Goal: Transaction & Acquisition: Purchase product/service

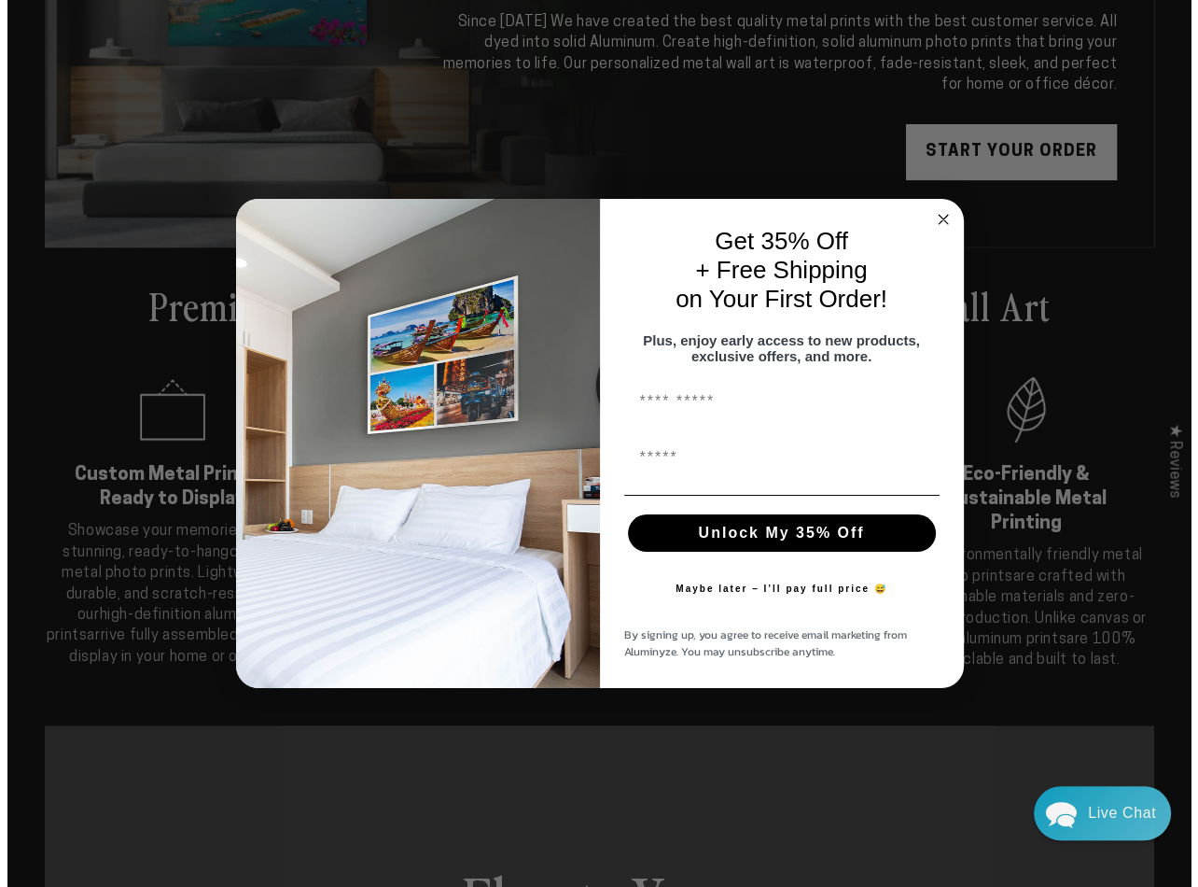
scroll to position [252, 0]
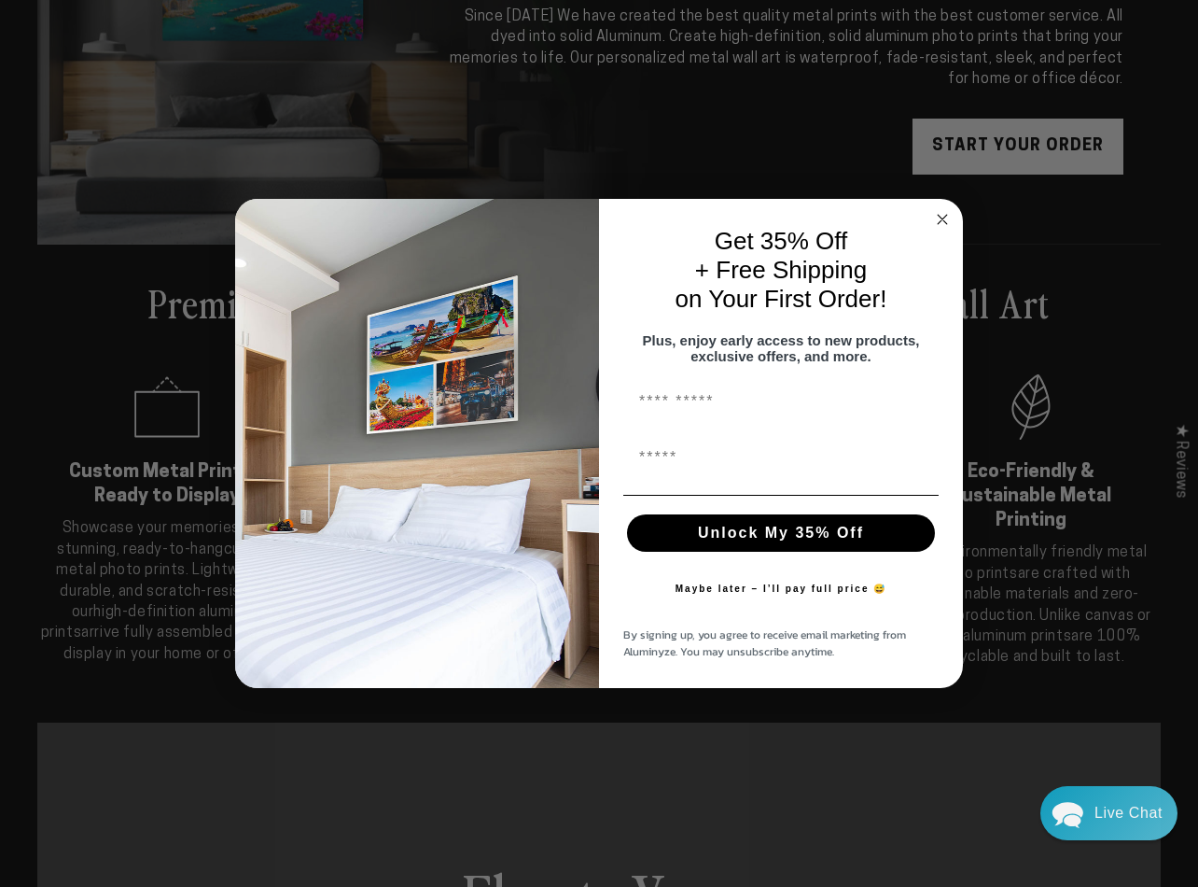
drag, startPoint x: 1193, startPoint y: 70, endPoint x: 1222, endPoint y: 122, distance: 59.7
click at [1183, 122] on html "Skip to content 25% off Summer Savings + Free Shipping - Use Promo Code: SUMMER…" at bounding box center [599, 191] width 1198 height 887
click at [940, 214] on circle "Close dialog" at bounding box center [942, 219] width 21 height 21
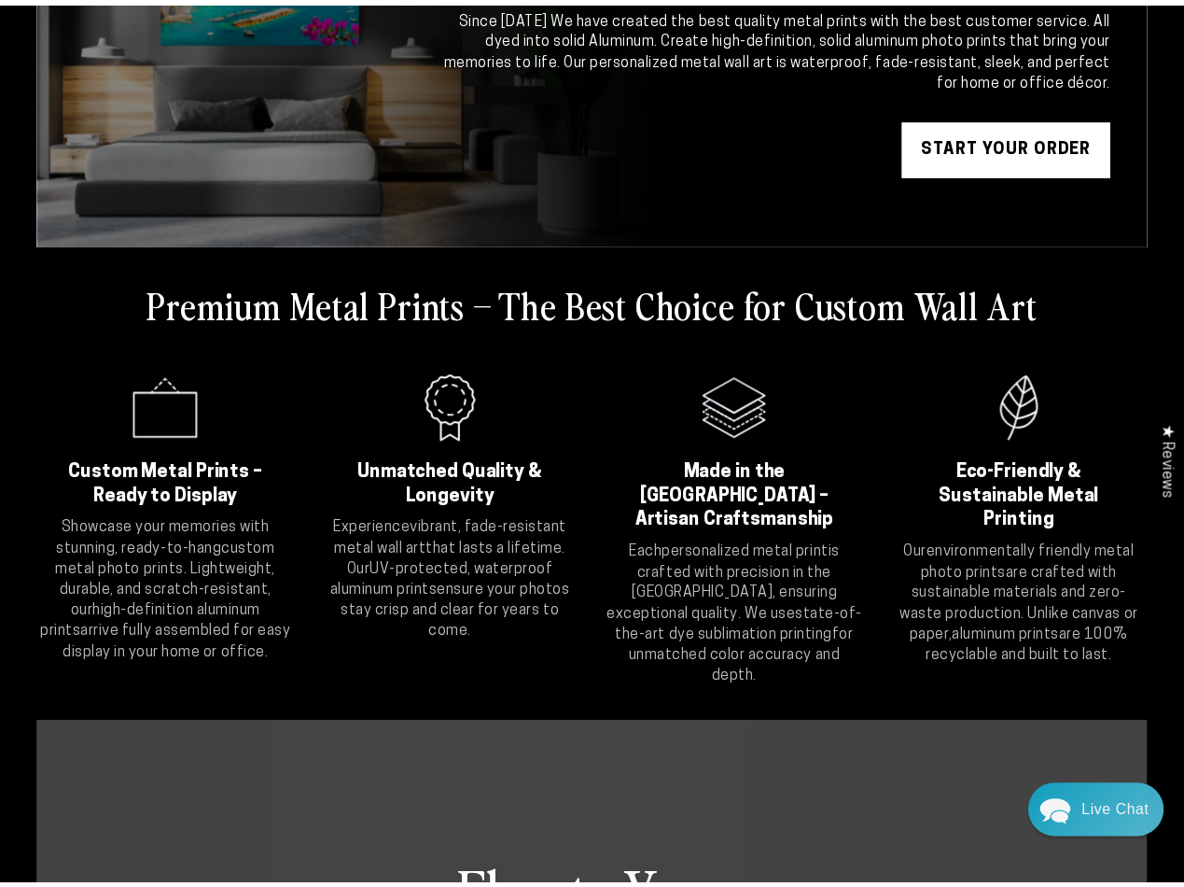
scroll to position [249, 0]
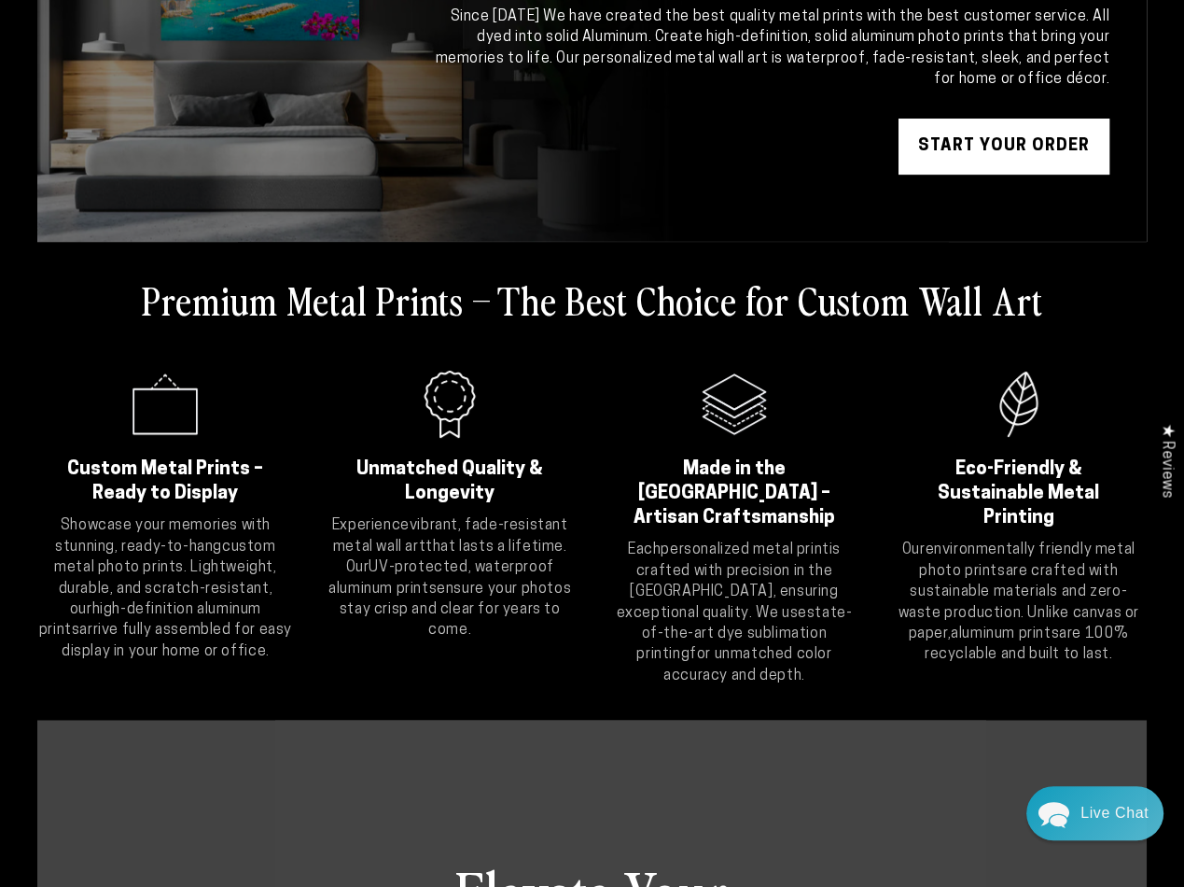
click at [1011, 145] on link "START YOUR Order" at bounding box center [1004, 147] width 211 height 56
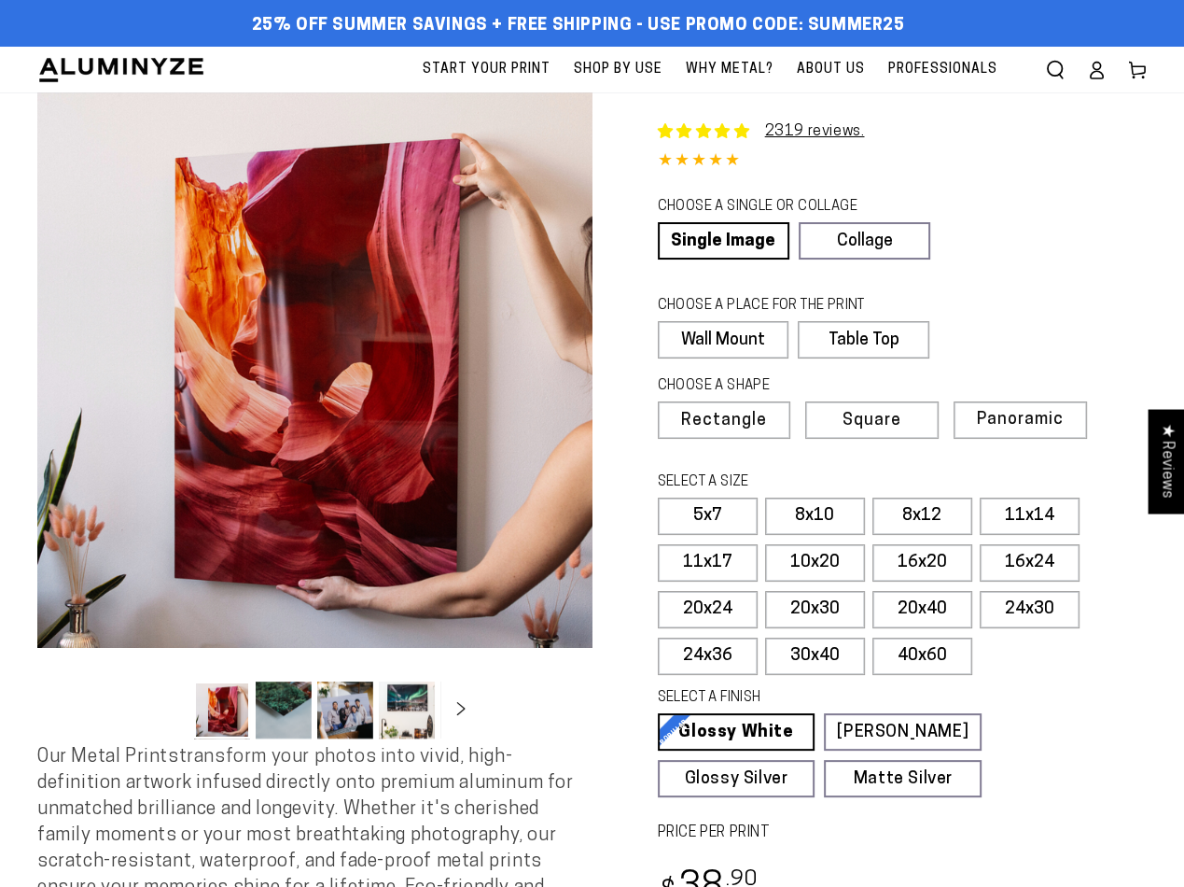
select select "**********"
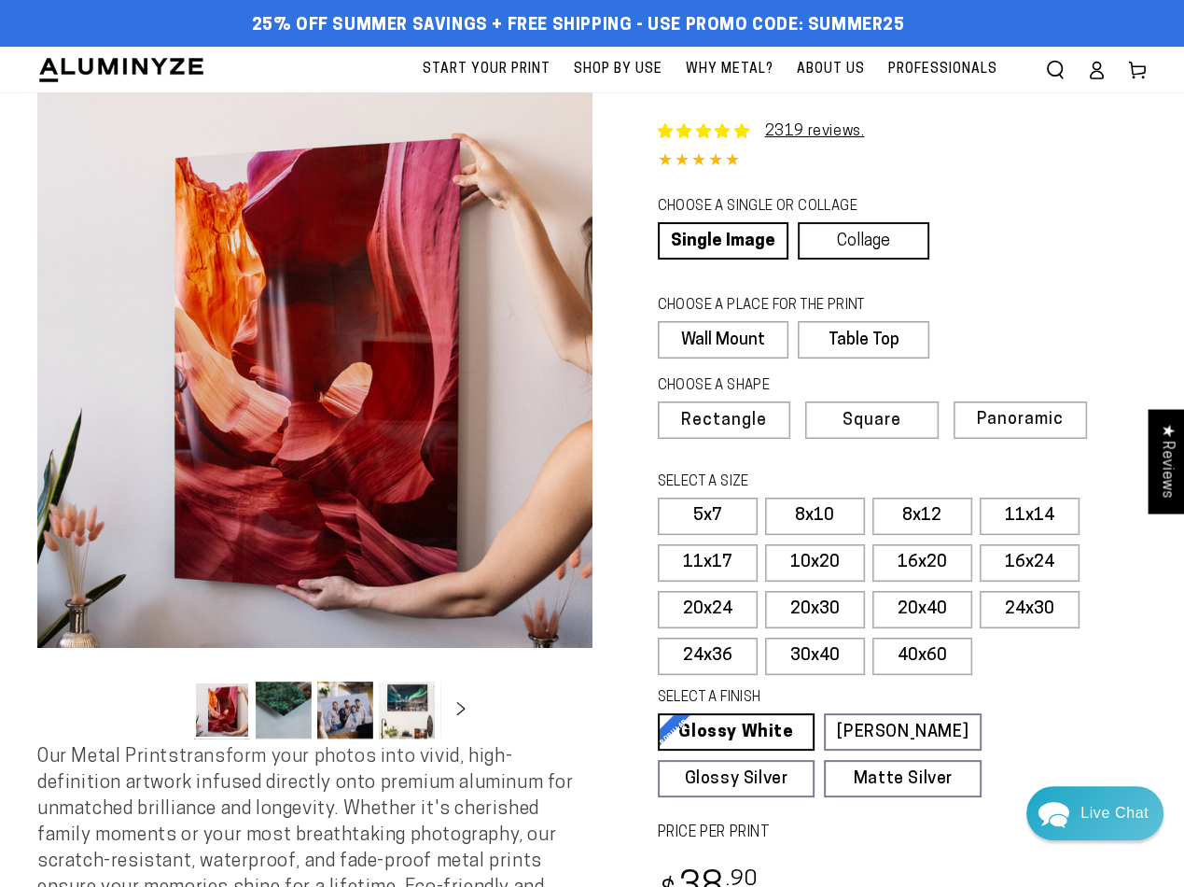
click at [874, 241] on link "Collage" at bounding box center [864, 240] width 132 height 37
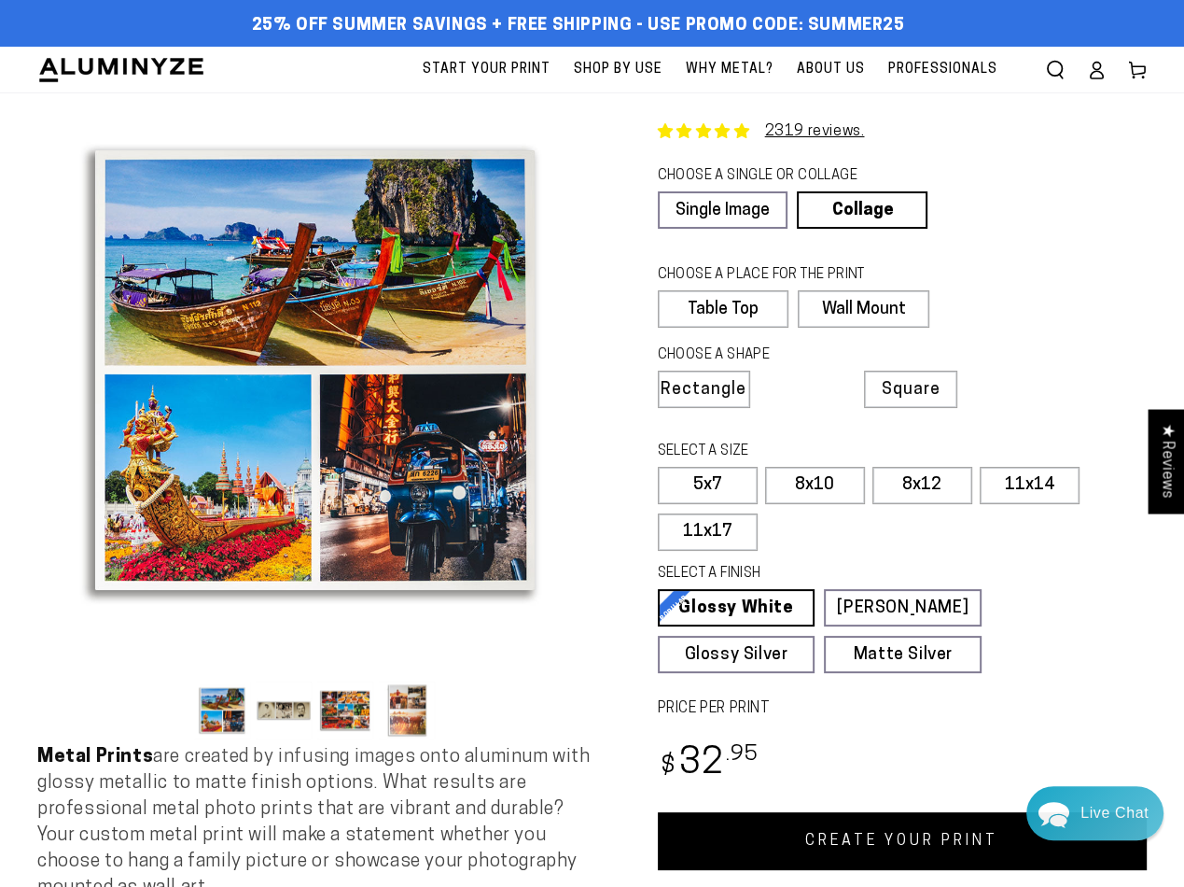
click at [1050, 72] on icon "Search our site" at bounding box center [1055, 70] width 19 height 19
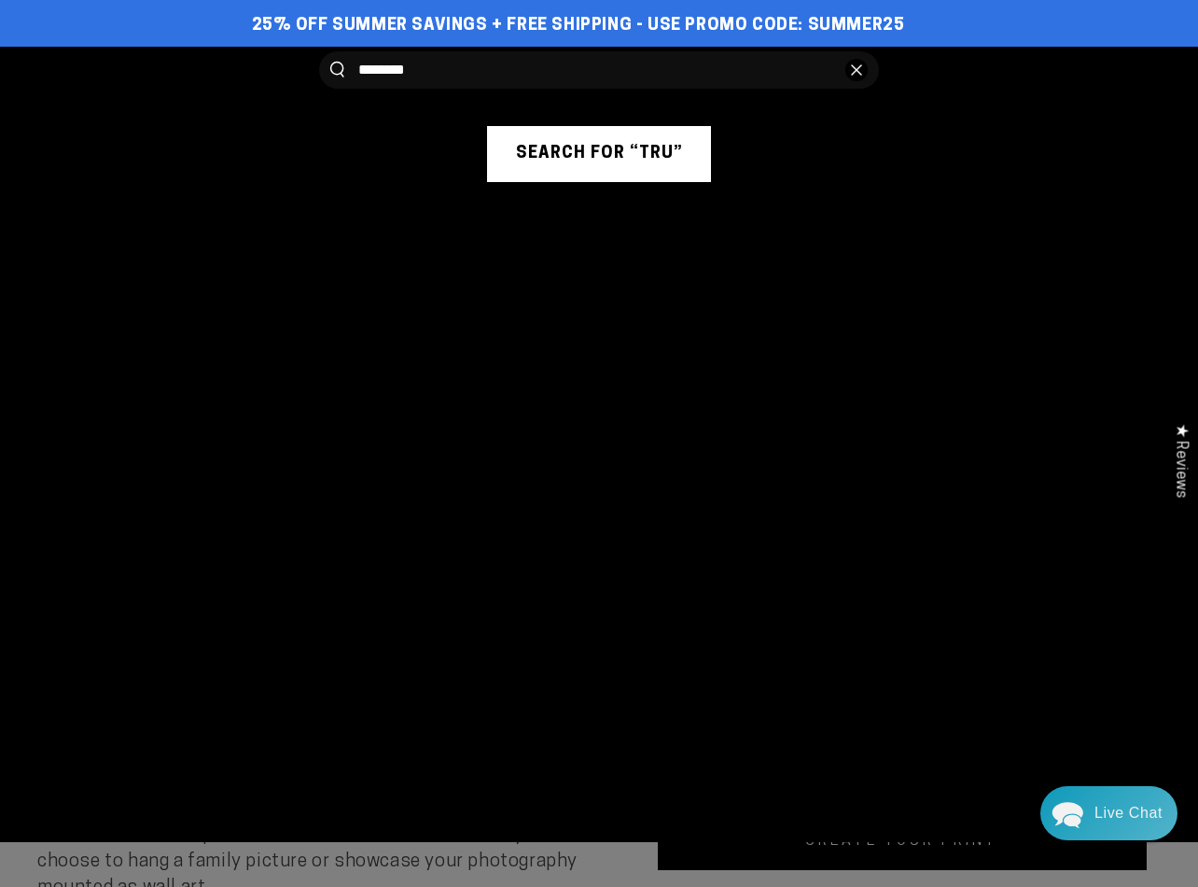
type input "********"
click at [330, 62] on button "Search our site" at bounding box center [337, 70] width 14 height 16
